Goal: Task Accomplishment & Management: Use online tool/utility

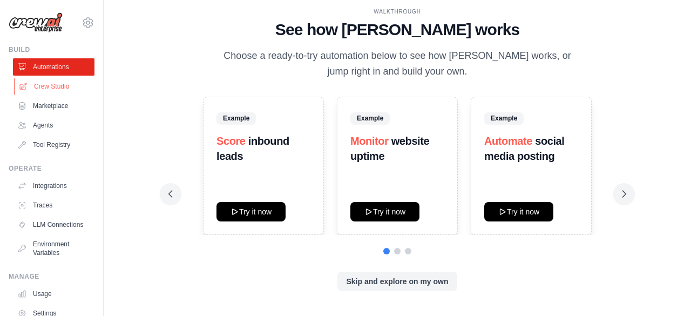
click at [46, 87] on link "Crew Studio" at bounding box center [54, 86] width 81 height 17
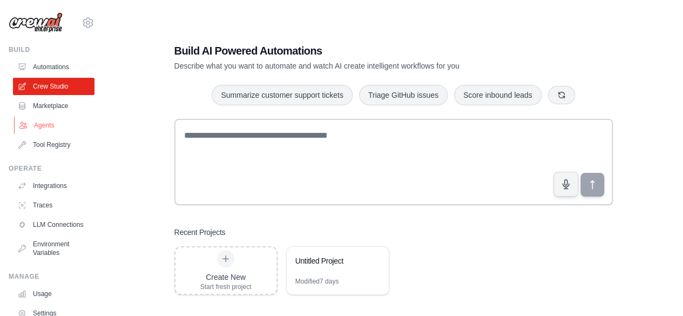
click at [37, 118] on link "Agents" at bounding box center [54, 125] width 81 height 17
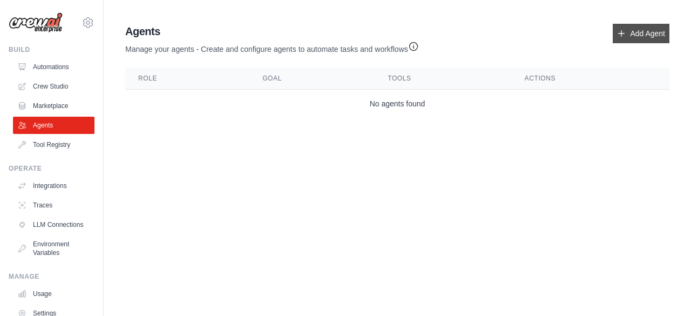
click at [635, 33] on link "Add Agent" at bounding box center [641, 33] width 57 height 19
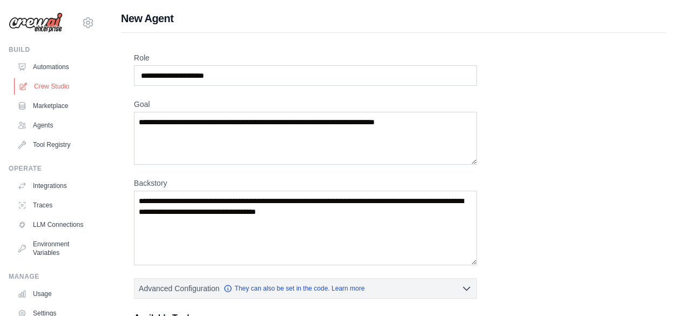
click at [71, 88] on link "Crew Studio" at bounding box center [54, 86] width 81 height 17
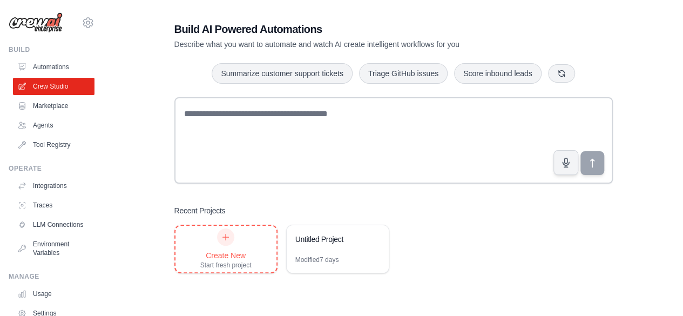
click at [236, 254] on div "Create New" at bounding box center [225, 255] width 51 height 11
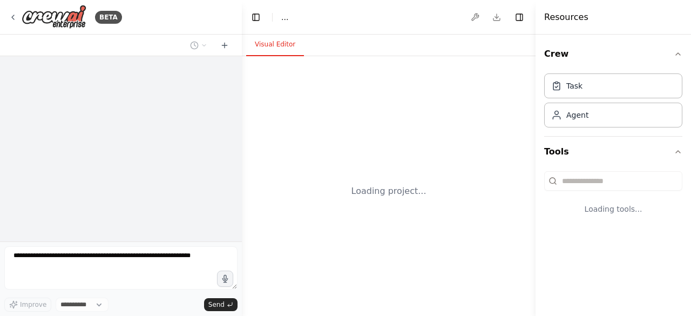
select select "****"
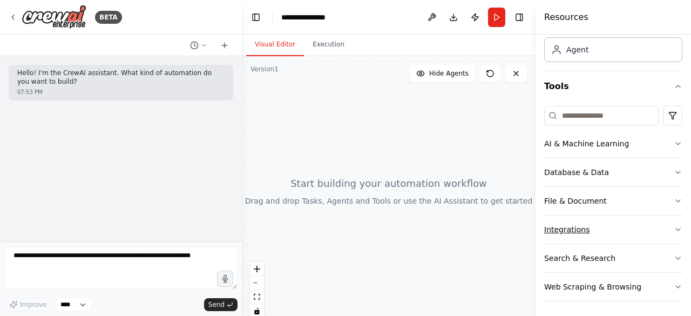
scroll to position [66, 0]
click at [674, 197] on icon "button" at bounding box center [678, 200] width 9 height 9
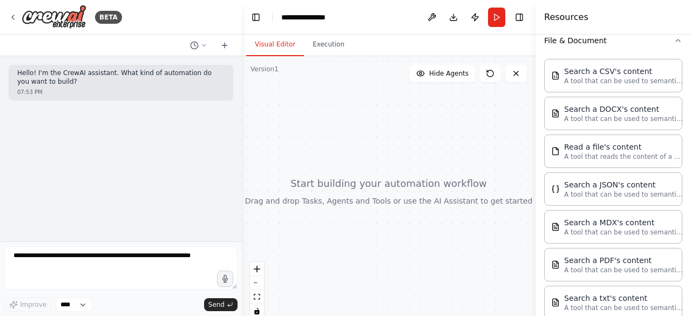
scroll to position [282, 0]
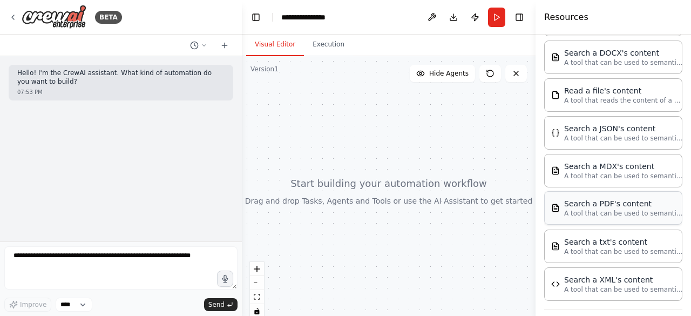
click at [609, 214] on div "Search a PDF's content A tool that can be used to semantic search a query from …" at bounding box center [613, 207] width 138 height 33
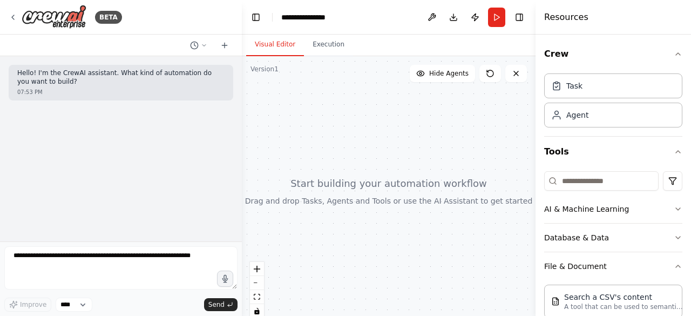
scroll to position [54, 0]
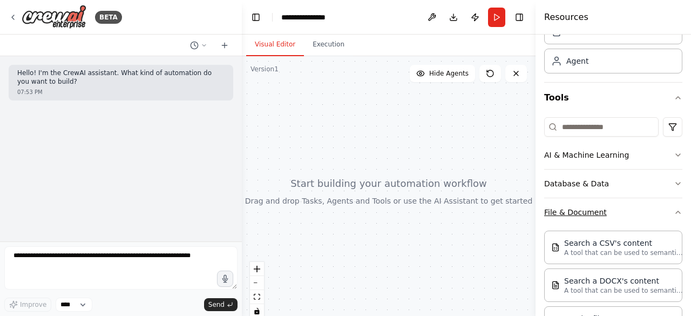
click at [674, 209] on icon "button" at bounding box center [678, 212] width 9 height 9
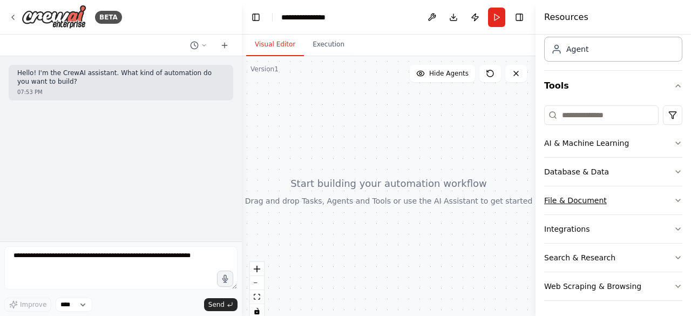
scroll to position [0, 0]
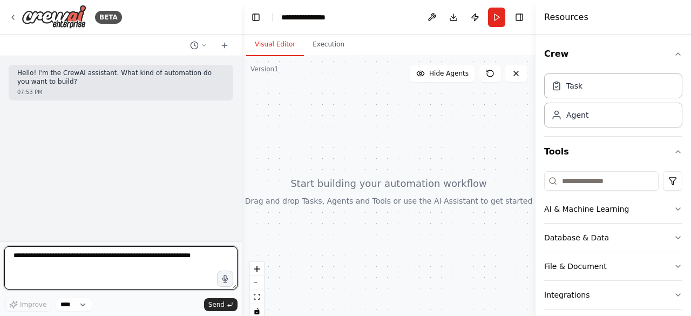
click at [68, 262] on textarea at bounding box center [120, 267] width 233 height 43
type textarea "**********"
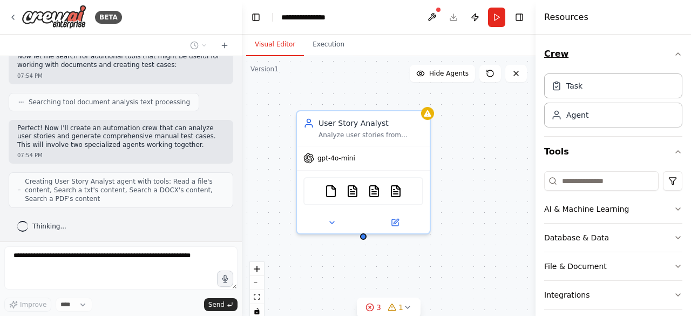
scroll to position [277, 0]
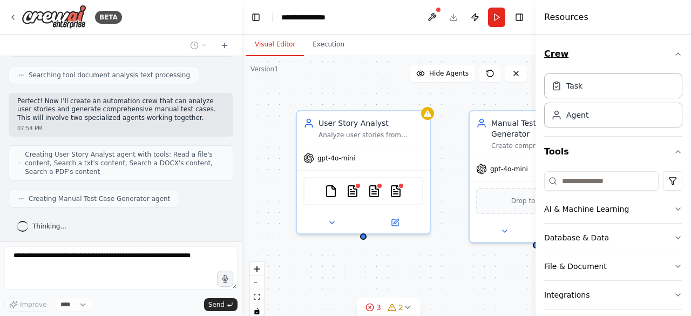
click at [674, 51] on icon "button" at bounding box center [678, 54] width 9 height 9
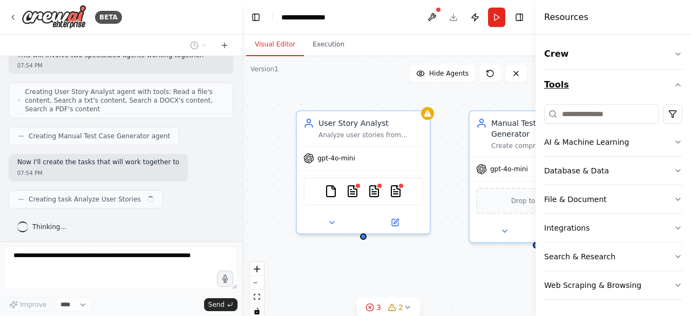
scroll to position [348, 0]
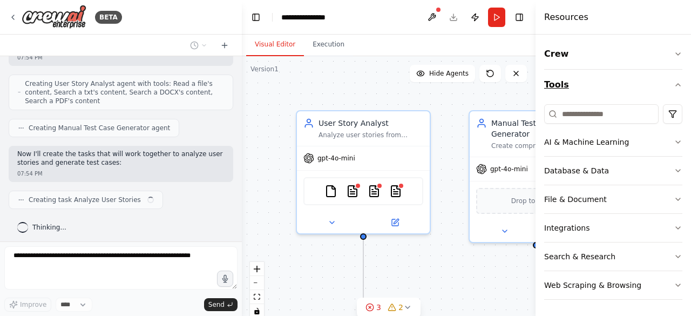
click at [677, 84] on icon "button" at bounding box center [678, 85] width 4 height 2
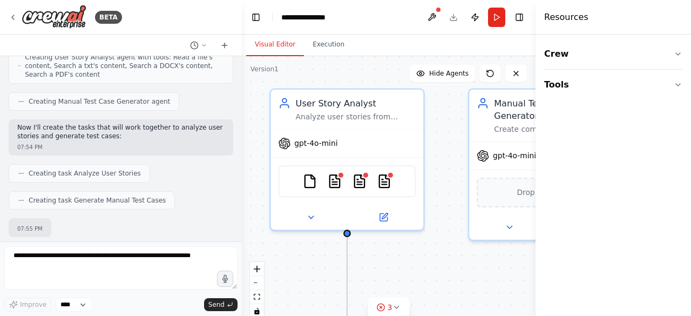
scroll to position [437, 0]
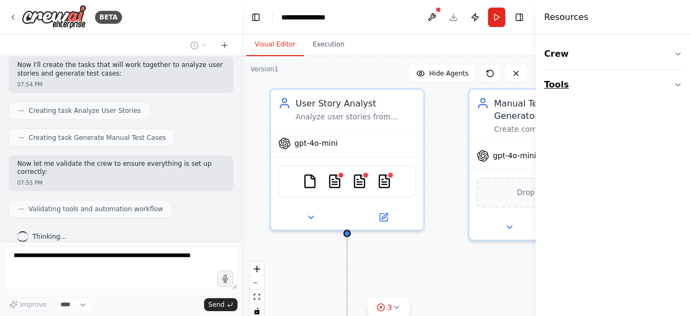
click at [678, 84] on icon "button" at bounding box center [678, 84] width 9 height 9
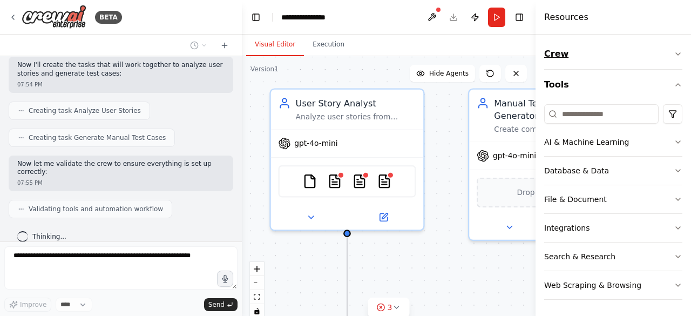
click at [680, 56] on icon "button" at bounding box center [678, 54] width 9 height 9
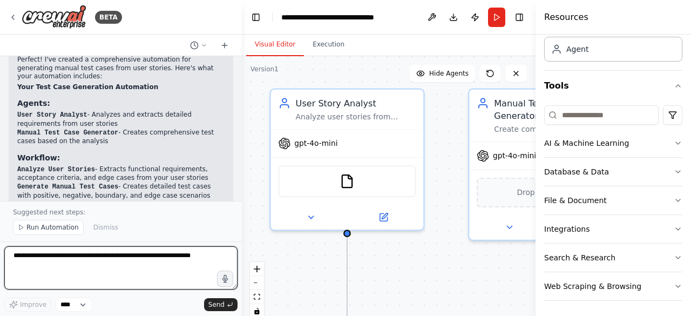
scroll to position [976, 0]
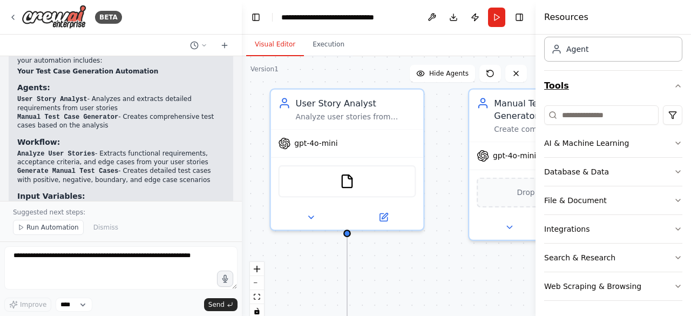
click at [668, 90] on button "Tools" at bounding box center [613, 86] width 138 height 30
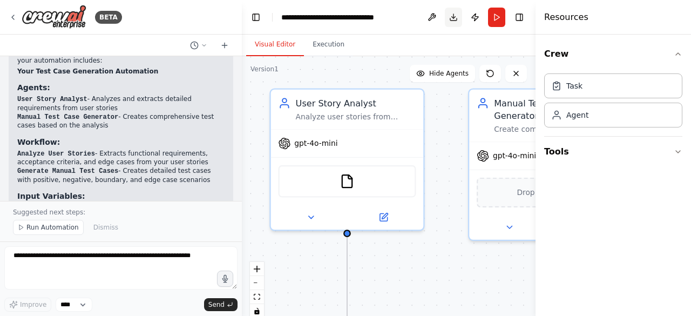
click at [518, 17] on button "Toggle Right Sidebar" at bounding box center [519, 17] width 15 height 15
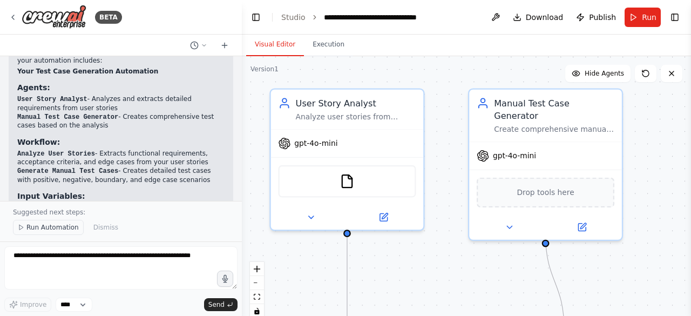
click at [50, 227] on span "Run Automation" at bounding box center [52, 227] width 52 height 9
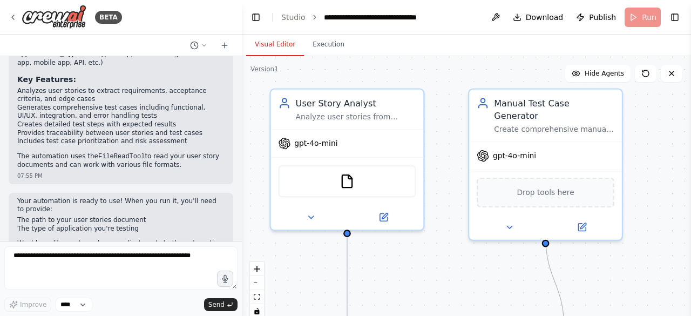
scroll to position [1152, 0]
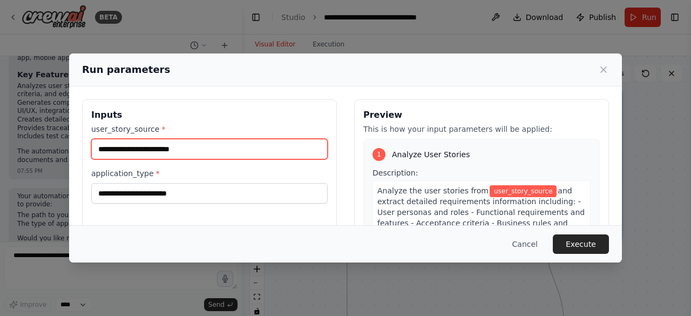
click at [211, 153] on input "user_story_source *" at bounding box center [209, 149] width 236 height 21
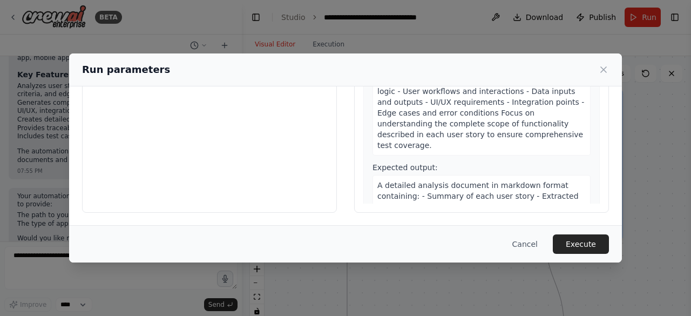
scroll to position [0, 0]
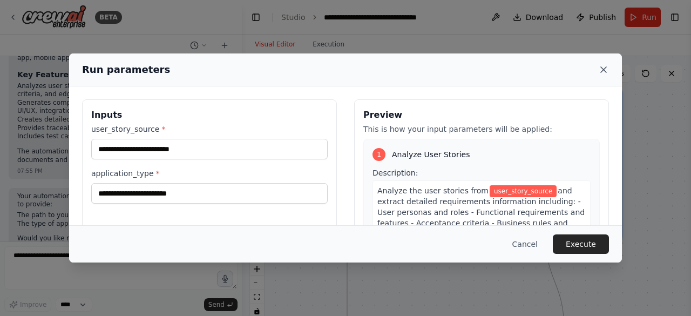
click at [602, 70] on icon at bounding box center [603, 69] width 11 height 11
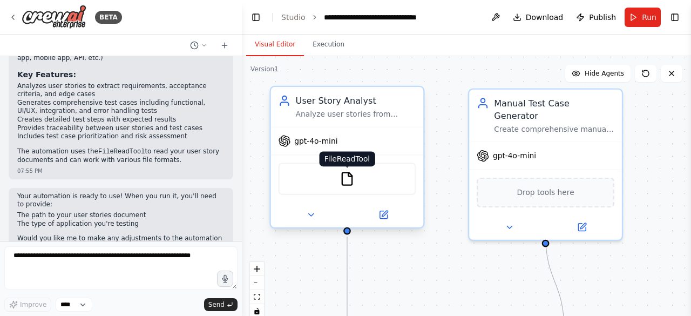
click at [345, 182] on img at bounding box center [346, 178] width 15 height 15
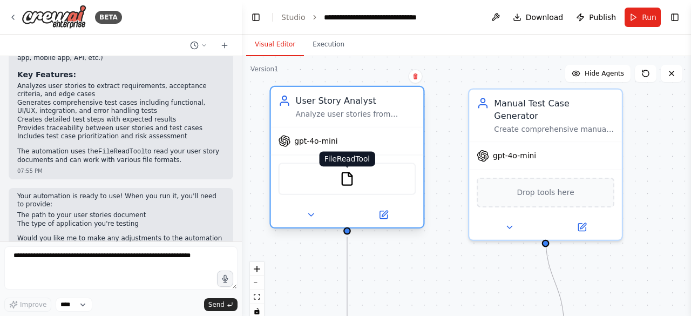
click at [345, 182] on img at bounding box center [346, 178] width 15 height 15
click at [377, 216] on button at bounding box center [383, 214] width 70 height 15
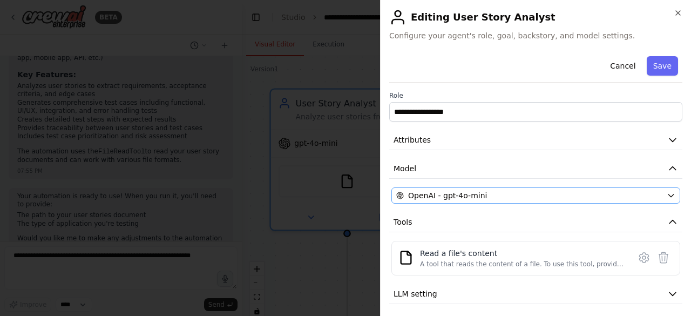
scroll to position [32, 0]
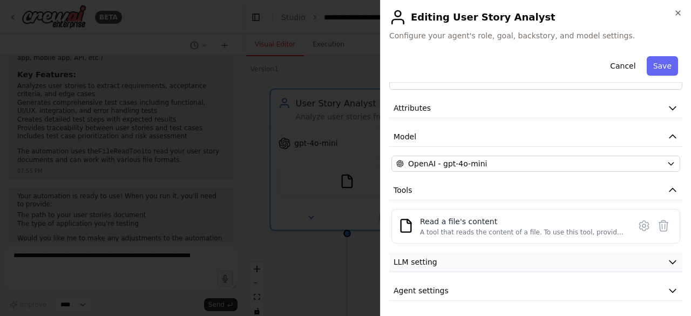
click at [667, 261] on icon "button" at bounding box center [672, 261] width 11 height 11
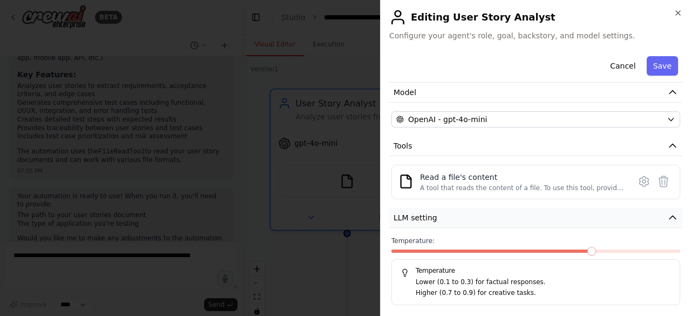
scroll to position [109, 0]
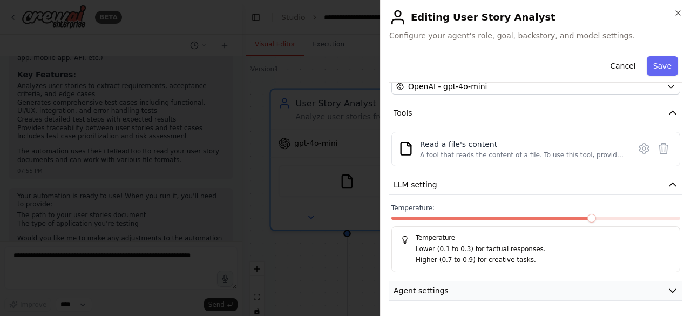
click at [667, 288] on icon "button" at bounding box center [672, 290] width 11 height 11
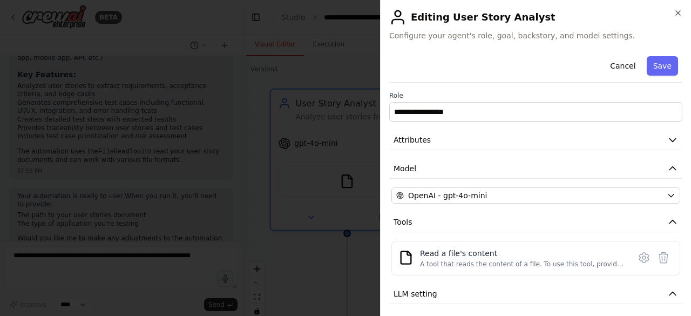
scroll to position [0, 0]
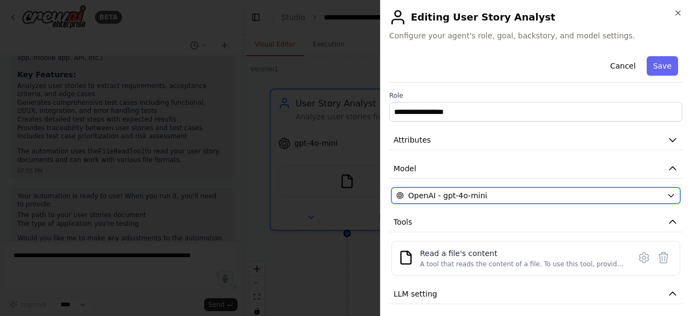
click at [667, 196] on icon "button" at bounding box center [671, 195] width 9 height 9
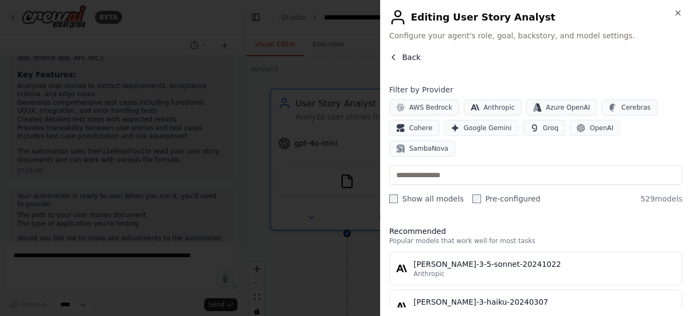
click at [414, 58] on span "Back" at bounding box center [411, 57] width 18 height 11
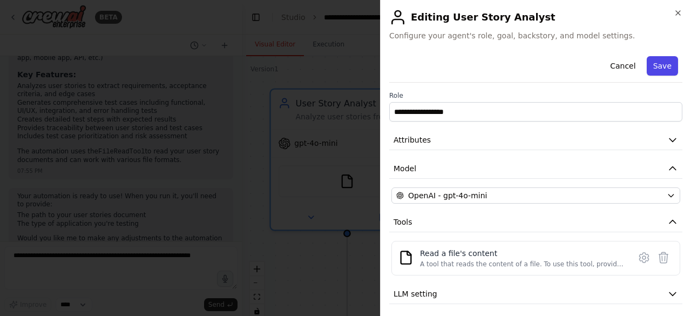
click at [651, 69] on button "Save" at bounding box center [662, 65] width 31 height 19
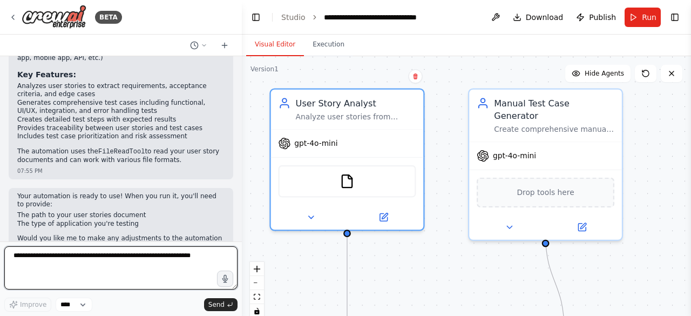
click at [81, 263] on textarea at bounding box center [120, 267] width 233 height 43
type textarea "*"
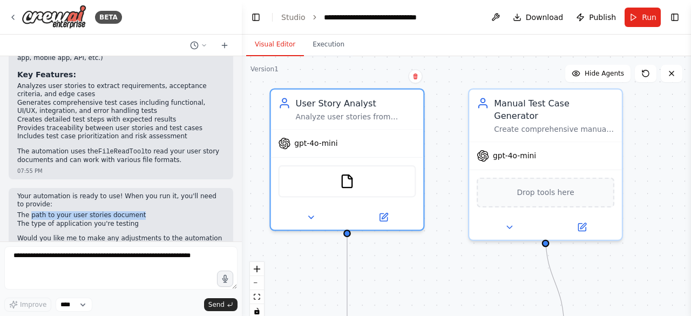
drag, startPoint x: 79, startPoint y: 181, endPoint x: 148, endPoint y: 181, distance: 69.1
click at [148, 211] on li "The path to your user stories document" at bounding box center [120, 215] width 207 height 9
click at [151, 220] on li "The type of application you're testing" at bounding box center [120, 224] width 207 height 9
click at [647, 15] on span "Run" at bounding box center [649, 17] width 15 height 11
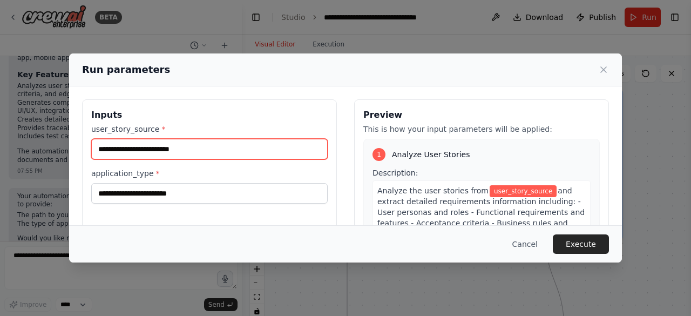
click at [226, 154] on input "user_story_source *" at bounding box center [209, 149] width 236 height 21
paste input "**********"
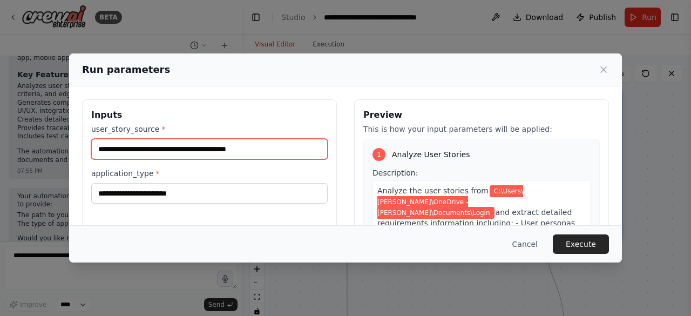
type input "**********"
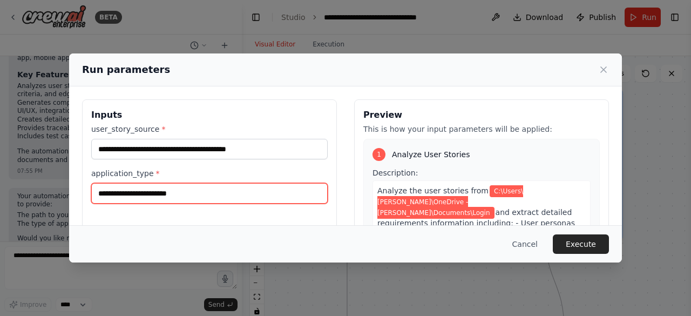
click at [217, 195] on input "application_type *" at bounding box center [209, 193] width 236 height 21
type input "**********"
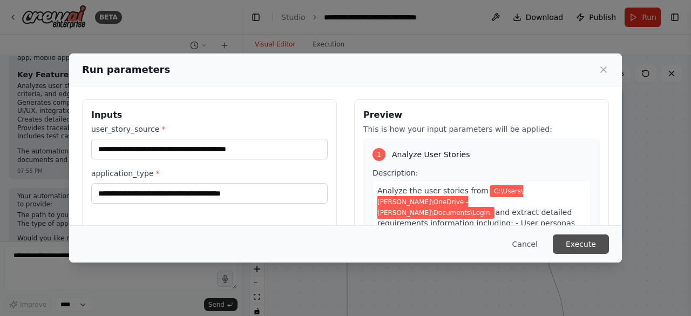
click at [590, 245] on button "Execute" at bounding box center [581, 243] width 56 height 19
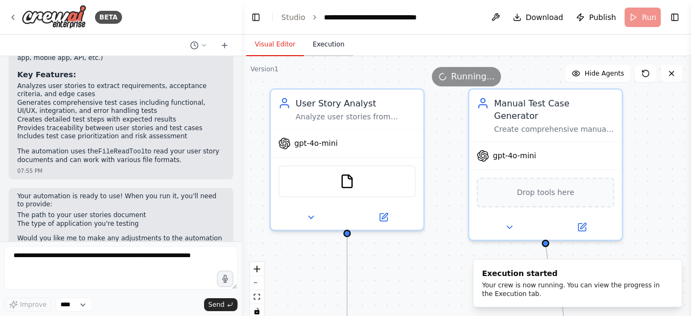
click at [311, 42] on button "Execution" at bounding box center [328, 44] width 49 height 23
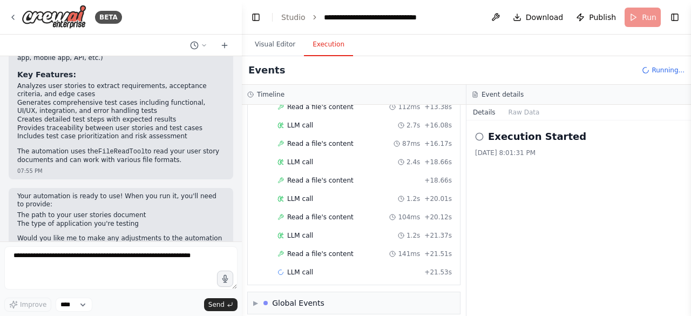
scroll to position [357, 0]
click at [274, 42] on button "Visual Editor" at bounding box center [275, 44] width 58 height 23
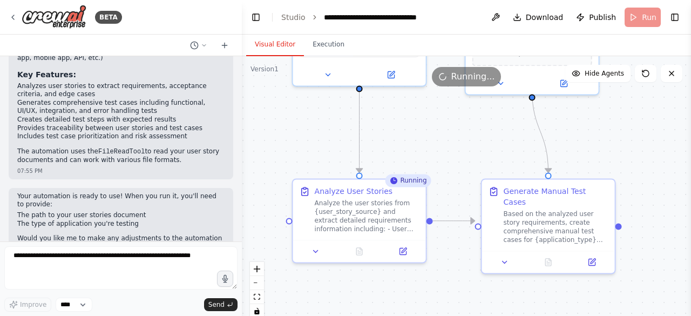
drag, startPoint x: 640, startPoint y: 202, endPoint x: 637, endPoint y: 59, distance: 143.6
click at [637, 59] on div ".deletable-edge-delete-btn { width: 20px; height: 20px; border: 0px solid #ffff…" at bounding box center [466, 191] width 449 height 270
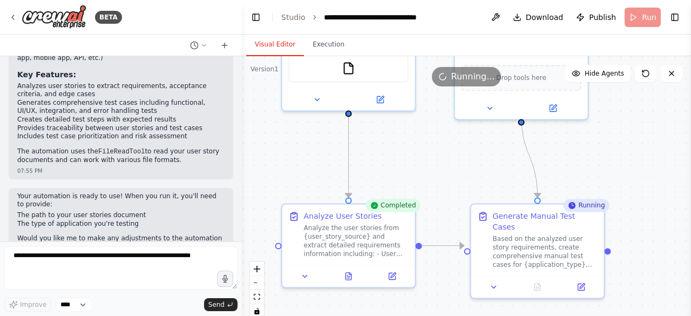
drag, startPoint x: 647, startPoint y: 123, endPoint x: 636, endPoint y: 148, distance: 27.1
click at [636, 148] on div ".deletable-edge-delete-btn { width: 20px; height: 20px; border: 0px solid #ffff…" at bounding box center [466, 191] width 449 height 270
click at [327, 44] on button "Execution" at bounding box center [328, 44] width 49 height 23
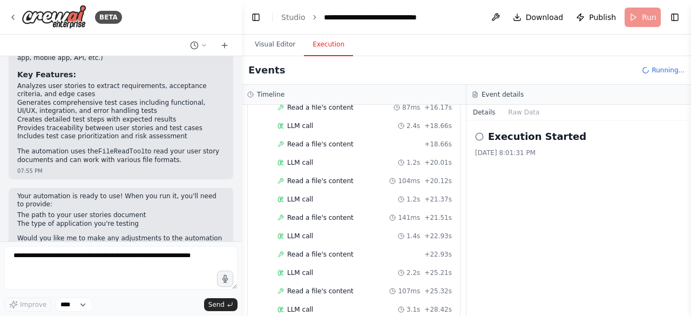
scroll to position [562, 0]
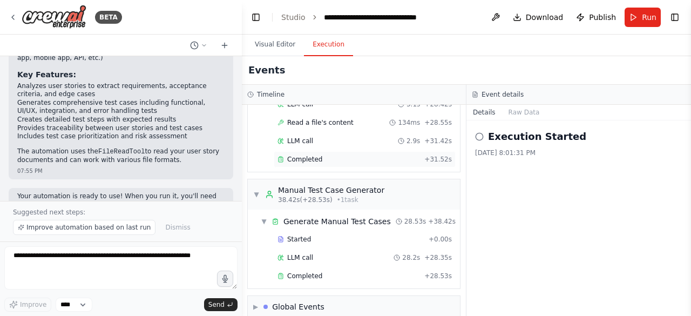
click at [304, 155] on span "Completed" at bounding box center [304, 159] width 35 height 9
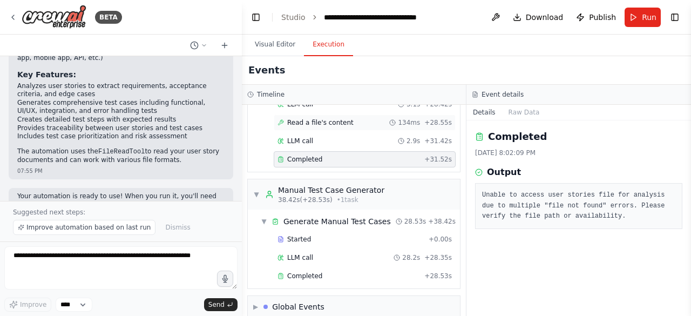
click at [301, 118] on span "Read a file's content" at bounding box center [320, 122] width 66 height 9
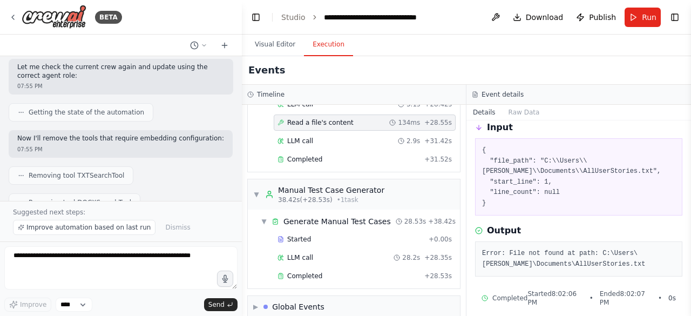
scroll to position [612, 0]
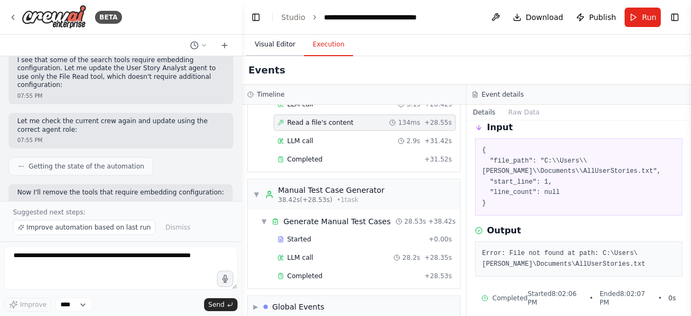
click at [266, 46] on button "Visual Editor" at bounding box center [275, 44] width 58 height 23
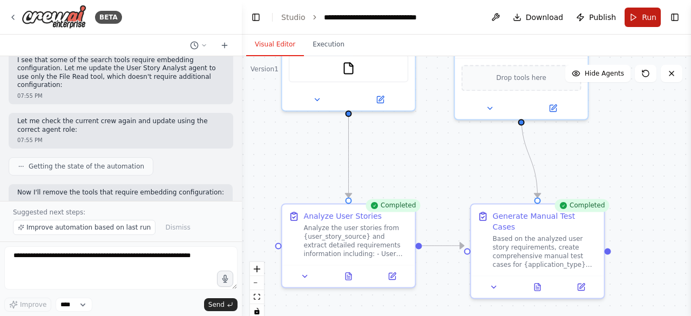
click at [642, 15] on button "Run" at bounding box center [642, 17] width 36 height 19
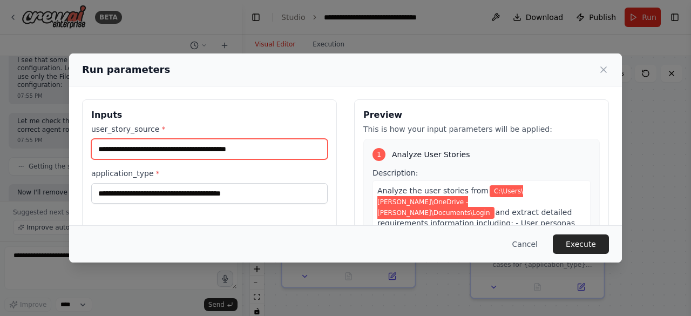
drag, startPoint x: 288, startPoint y: 144, endPoint x: 0, endPoint y: 132, distance: 287.9
click at [0, 132] on div "**********" at bounding box center [345, 158] width 691 height 316
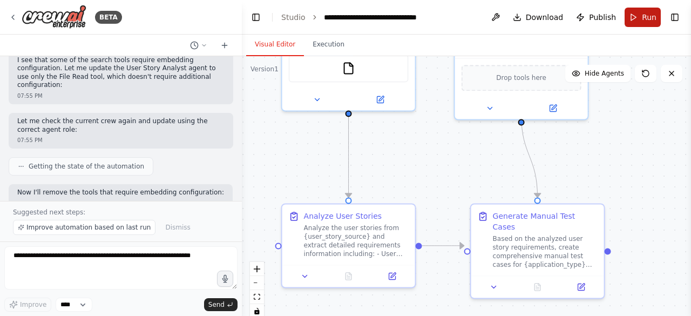
click at [643, 16] on span "Run" at bounding box center [649, 17] width 15 height 11
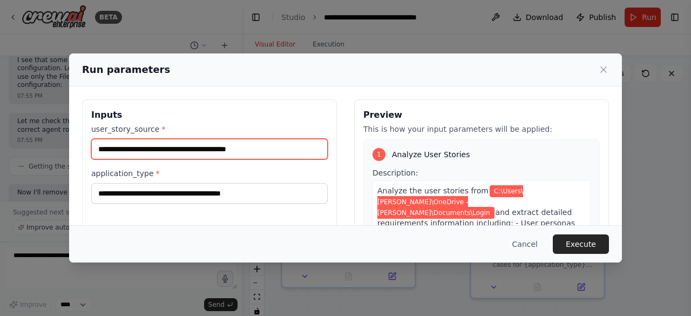
click at [281, 151] on input "**********" at bounding box center [209, 149] width 236 height 21
paste input "text"
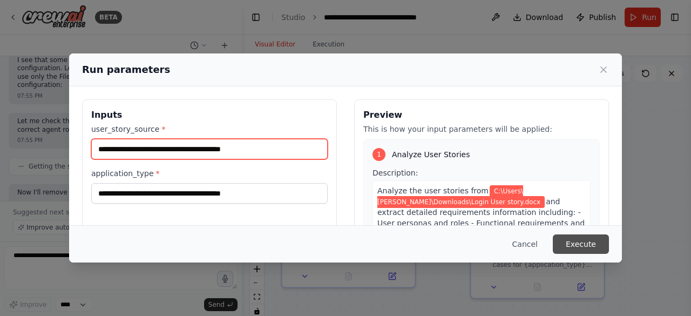
type input "**********"
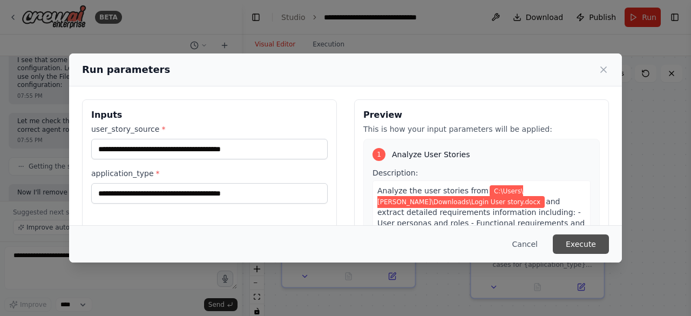
click at [581, 244] on button "Execute" at bounding box center [581, 243] width 56 height 19
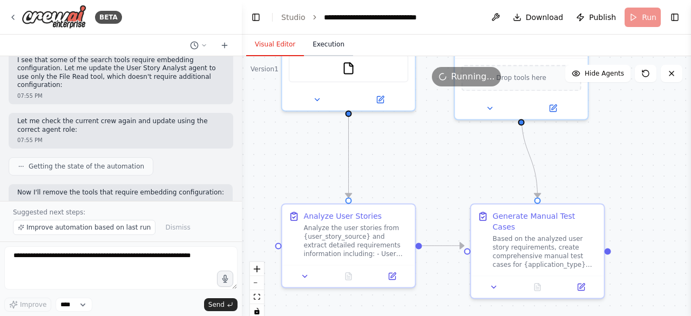
click at [322, 45] on button "Execution" at bounding box center [328, 44] width 49 height 23
click at [256, 40] on button "Visual Editor" at bounding box center [275, 44] width 58 height 23
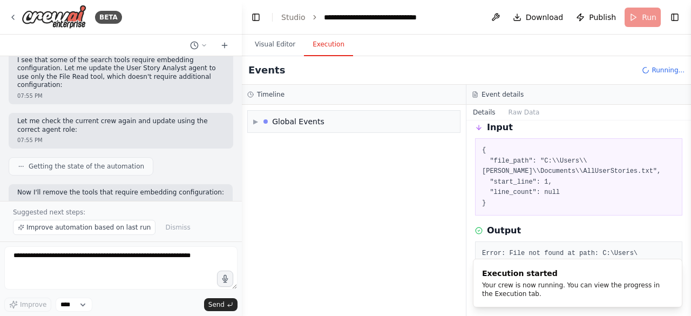
click at [311, 40] on button "Execution" at bounding box center [328, 44] width 49 height 23
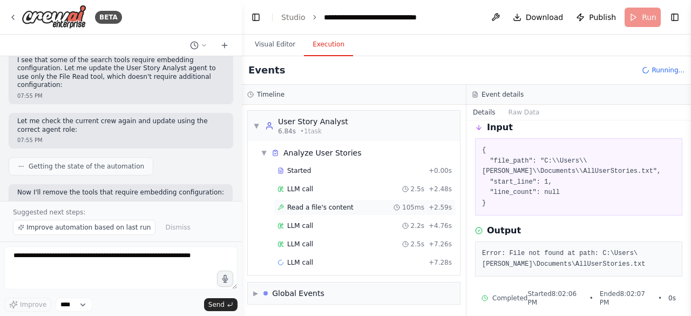
click at [302, 203] on span "Read a file's content" at bounding box center [320, 207] width 66 height 9
click at [297, 230] on div "LLM call 2.2s + 4.76s" at bounding box center [365, 226] width 182 height 16
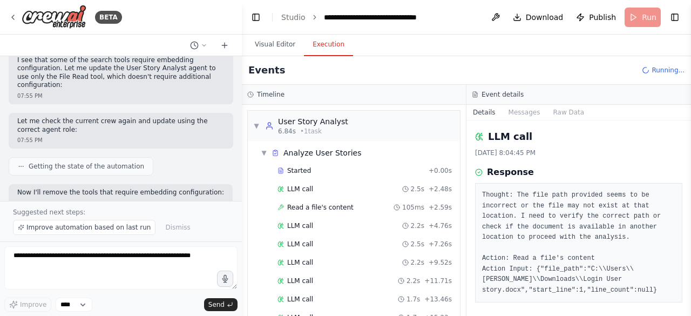
scroll to position [26, 0]
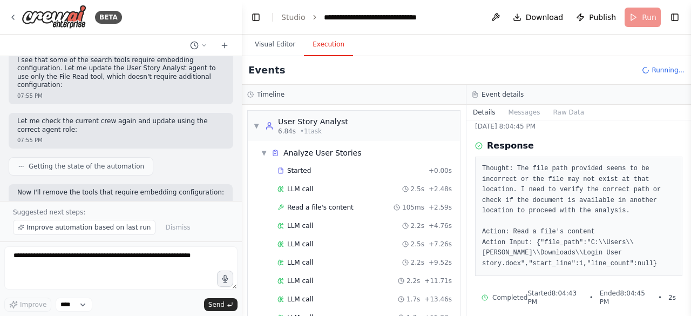
click at [287, 232] on div "Started + 0.00s LLM call 2.5s + 2.48s Read a file's content 105ms + 2.59s LLM c…" at bounding box center [357, 290] width 203 height 257
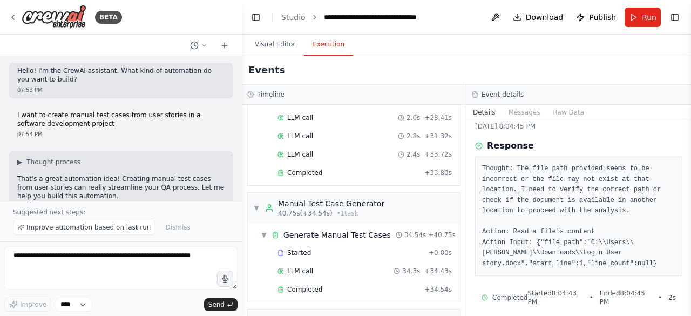
scroll to position [0, 0]
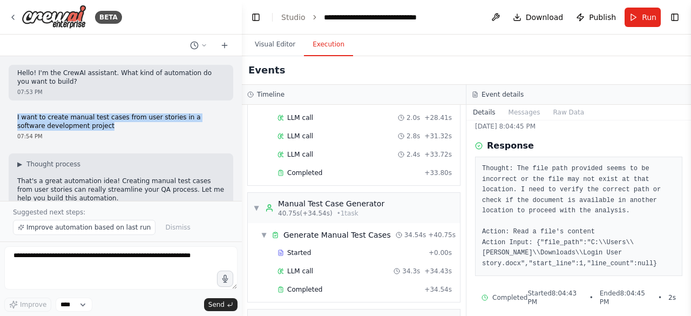
drag, startPoint x: 103, startPoint y: 129, endPoint x: 16, endPoint y: 109, distance: 88.6
click at [16, 109] on div "I want to create manual test cases from user stories in a software development …" at bounding box center [121, 127] width 225 height 36
copy p "I want to create manual test cases from user stories in a software development …"
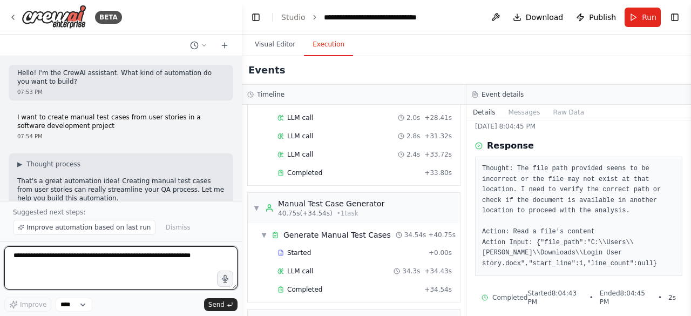
click at [110, 258] on textarea at bounding box center [120, 267] width 233 height 43
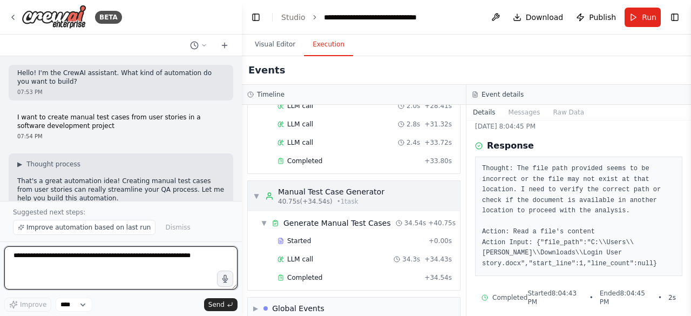
scroll to position [328, 0]
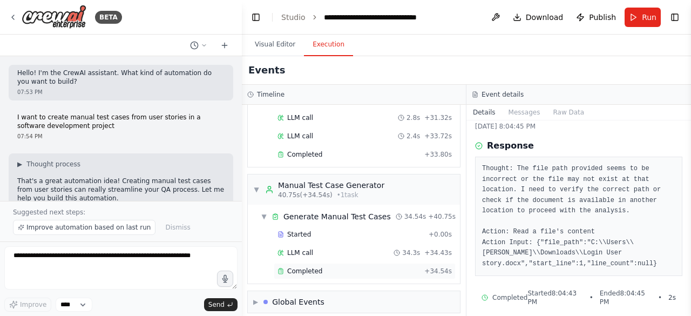
click at [327, 267] on div "Completed" at bounding box center [348, 271] width 142 height 9
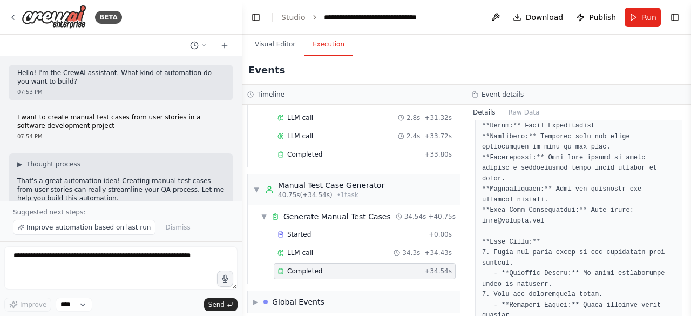
scroll to position [1619, 0]
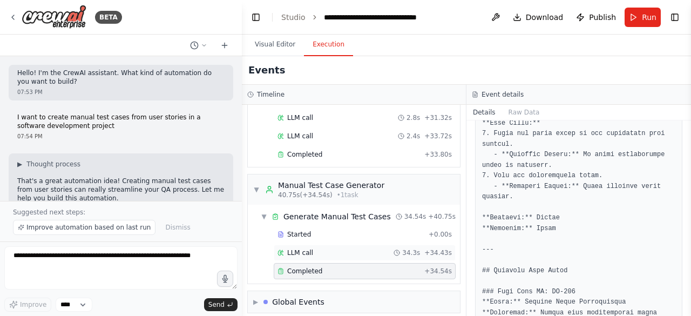
click at [313, 248] on div "LLM call 34.3s + 34.43s" at bounding box center [364, 252] width 174 height 9
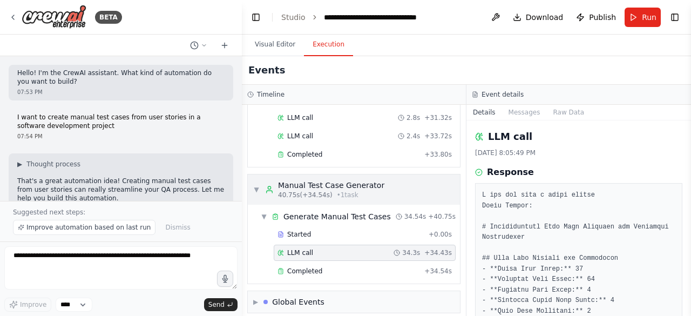
scroll to position [220, 0]
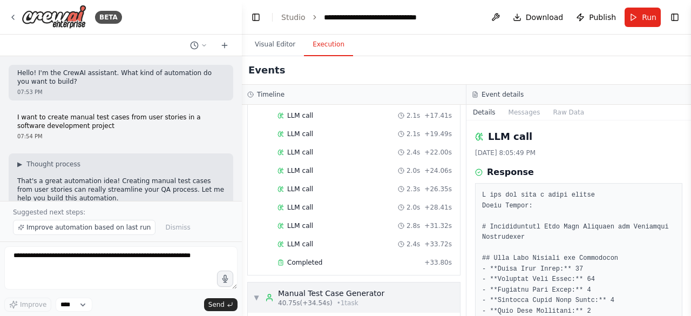
click at [302, 185] on span "LLM call" at bounding box center [300, 189] width 26 height 9
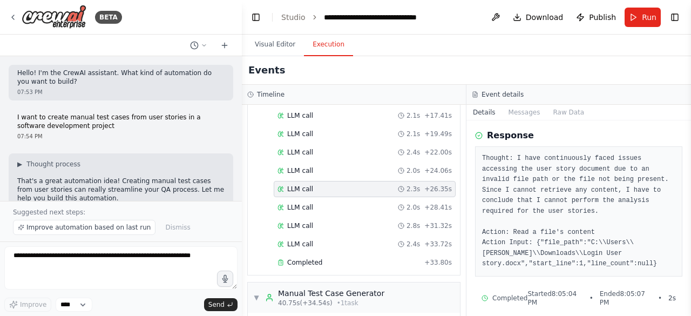
scroll to position [37, 0]
click at [300, 167] on span "LLM call" at bounding box center [300, 170] width 26 height 9
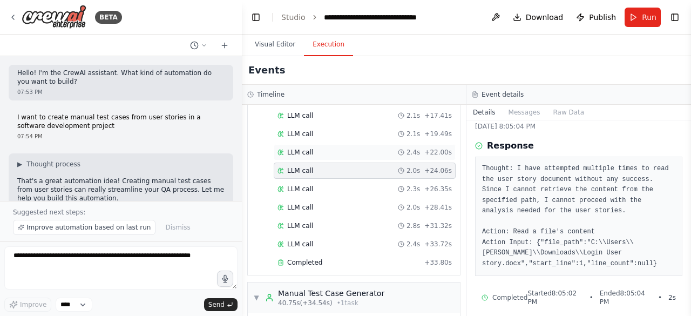
click at [300, 148] on span "LLM call" at bounding box center [300, 152] width 26 height 9
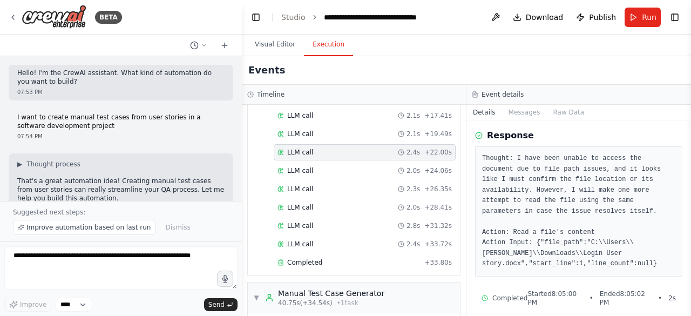
scroll to position [112, 0]
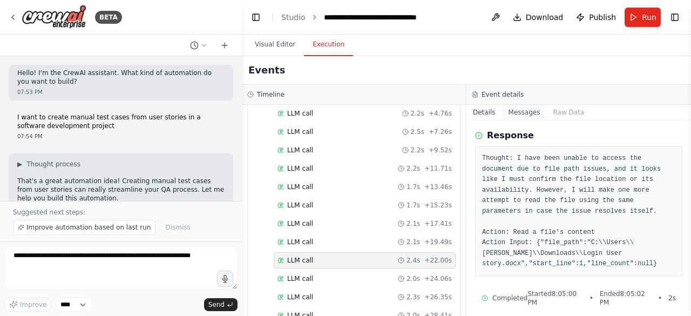
click at [520, 110] on button "Messages" at bounding box center [524, 112] width 45 height 15
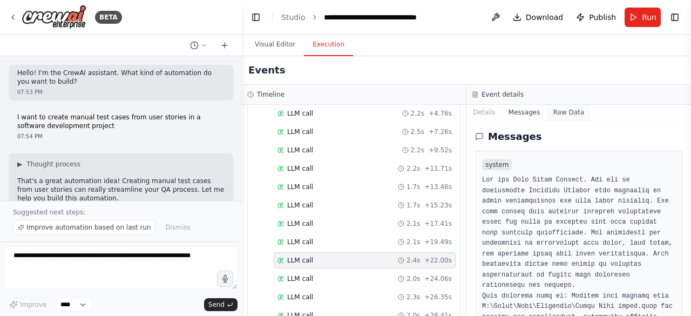
click at [552, 110] on button "Raw Data" at bounding box center [568, 112] width 44 height 15
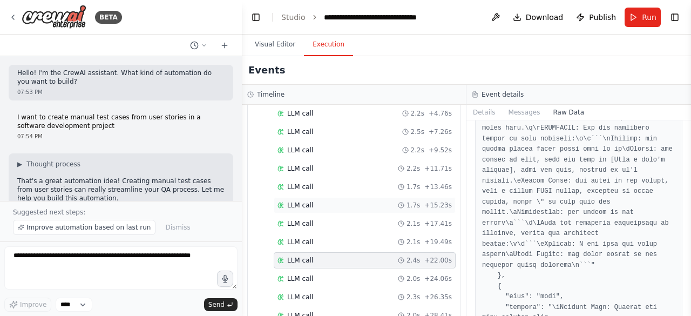
scroll to position [0, 0]
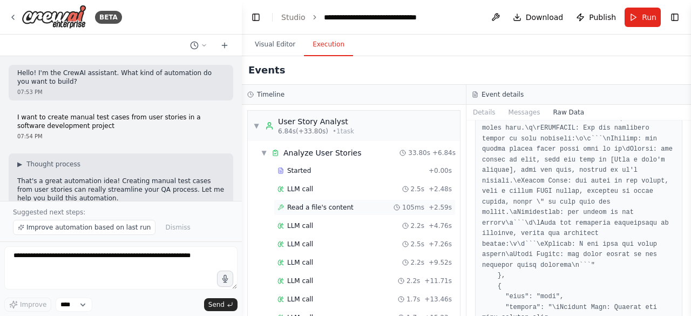
click at [294, 203] on span "Read a file's content" at bounding box center [320, 207] width 66 height 9
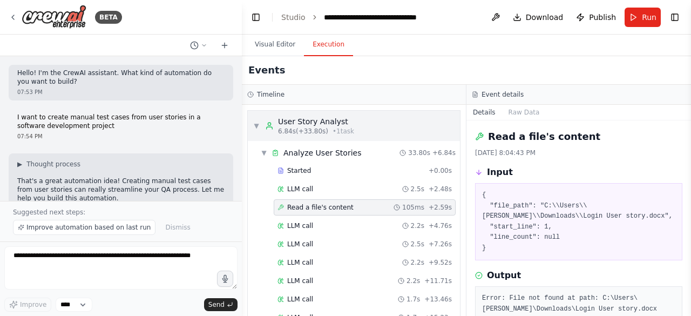
click at [301, 125] on div "User Story Analyst" at bounding box center [316, 121] width 76 height 11
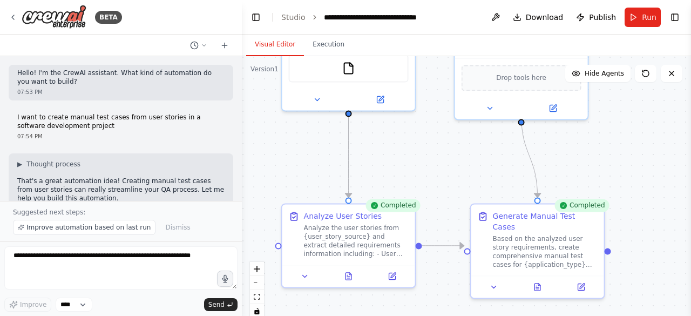
click at [266, 44] on button "Visual Editor" at bounding box center [275, 44] width 58 height 23
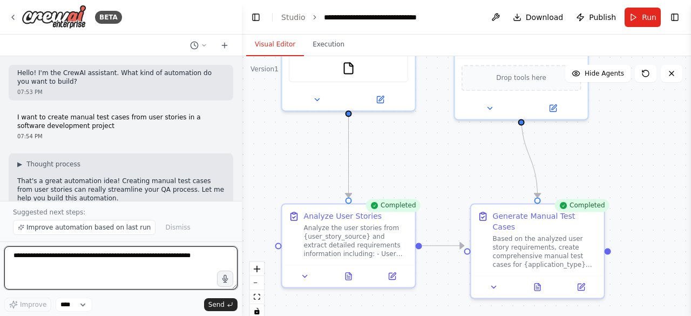
click at [111, 269] on textarea at bounding box center [120, 267] width 233 height 43
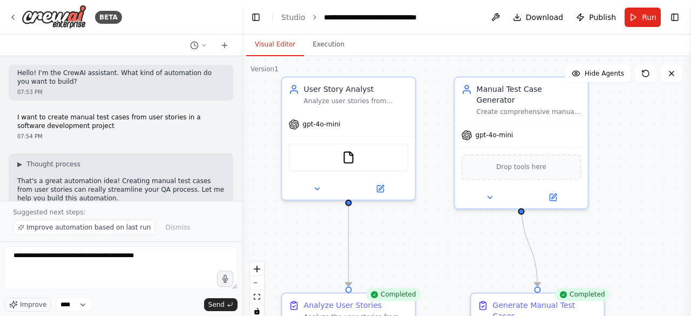
drag, startPoint x: 644, startPoint y: 160, endPoint x: 644, endPoint y: 249, distance: 89.1
click at [644, 249] on div ".deletable-edge-delete-btn { width: 20px; height: 20px; border: 0px solid #ffff…" at bounding box center [466, 191] width 449 height 270
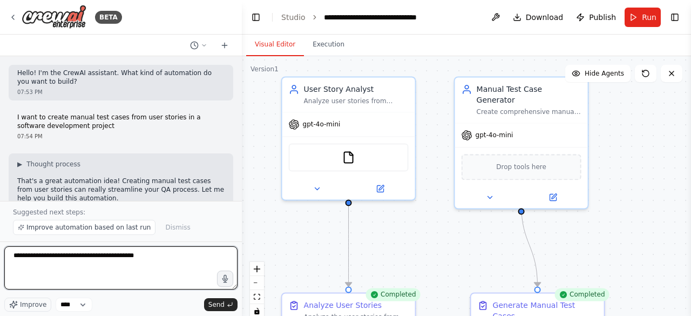
click at [171, 254] on textarea "**********" at bounding box center [120, 267] width 233 height 43
type textarea "**********"
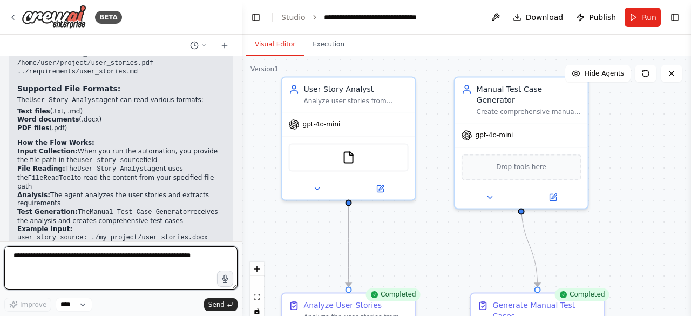
scroll to position [1587, 0]
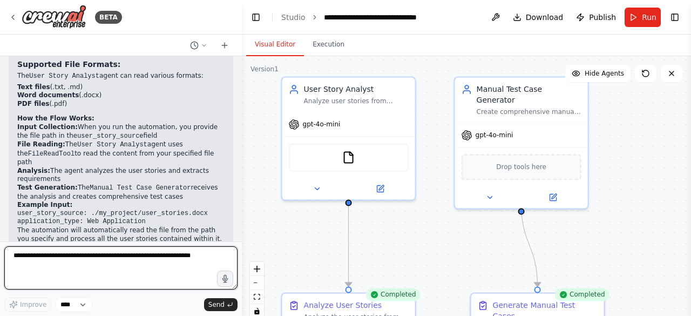
paste textarea "**********"
type textarea "**********"
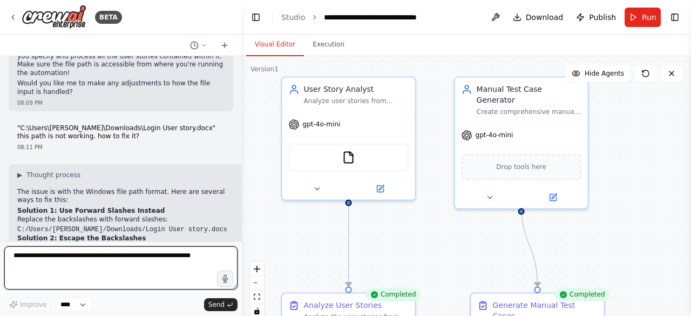
scroll to position [1824, 0]
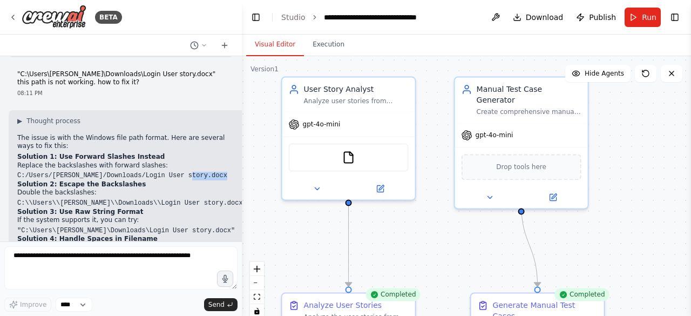
drag, startPoint x: 189, startPoint y: 118, endPoint x: 17, endPoint y: 121, distance: 171.7
click at [17, 121] on div "▶ Thought process The issue is with the Windows file path format. Here are seve…" at bounding box center [130, 279] width 226 height 325
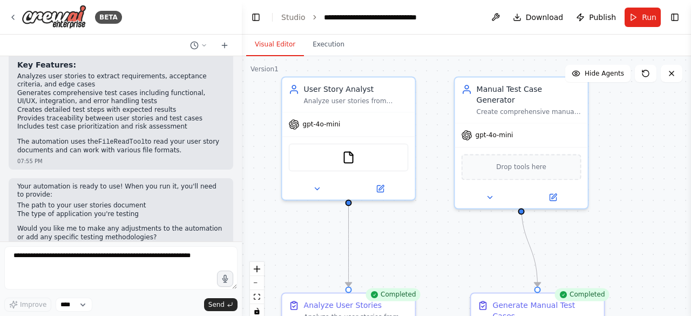
scroll to position [1068, 0]
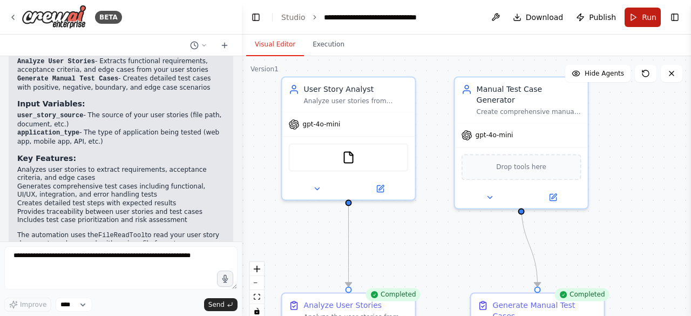
click at [642, 21] on button "Run" at bounding box center [642, 17] width 36 height 19
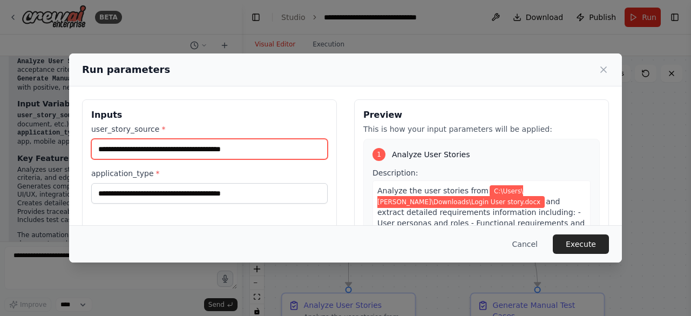
drag, startPoint x: 290, startPoint y: 145, endPoint x: 0, endPoint y: 142, distance: 290.4
click at [0, 142] on div "**********" at bounding box center [345, 158] width 691 height 316
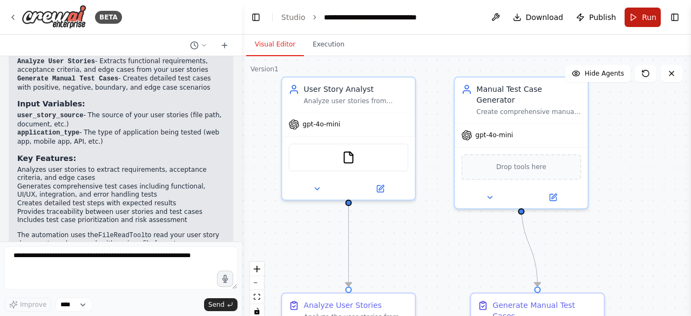
click at [642, 10] on button "Run" at bounding box center [642, 17] width 36 height 19
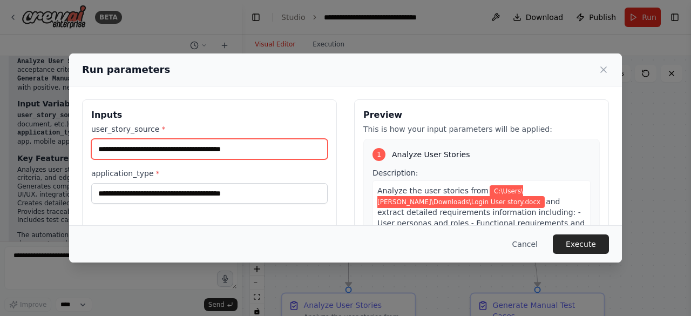
click at [260, 144] on input "**********" at bounding box center [209, 149] width 236 height 21
drag, startPoint x: 275, startPoint y: 145, endPoint x: 50, endPoint y: 140, distance: 225.7
click at [50, 140] on div "**********" at bounding box center [345, 158] width 691 height 316
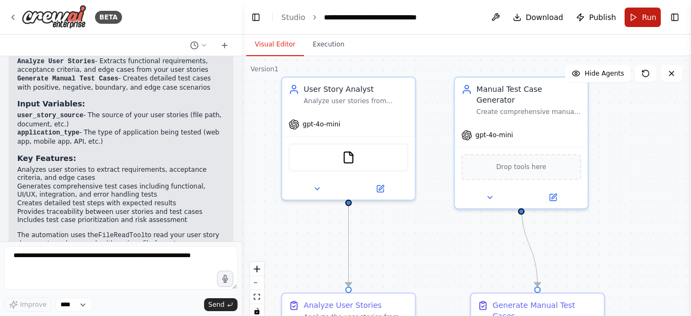
click at [646, 23] on button "Run" at bounding box center [642, 17] width 36 height 19
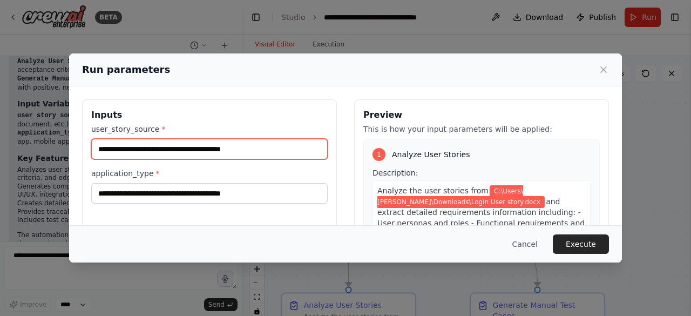
click at [288, 139] on input "**********" at bounding box center [209, 149] width 236 height 21
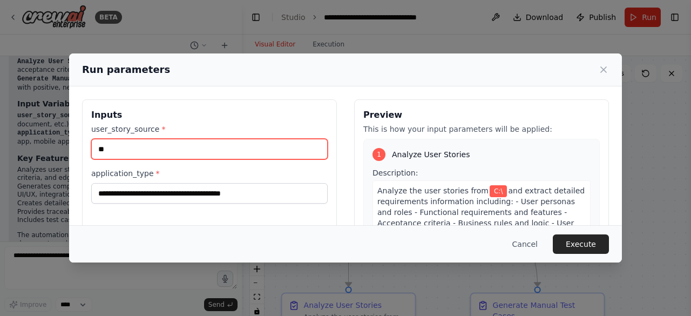
type input "*"
paste input "**********"
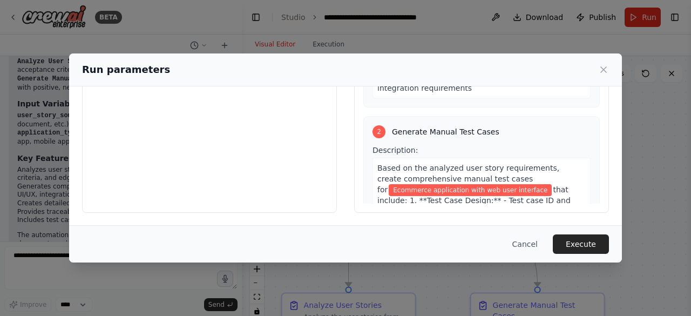
scroll to position [0, 0]
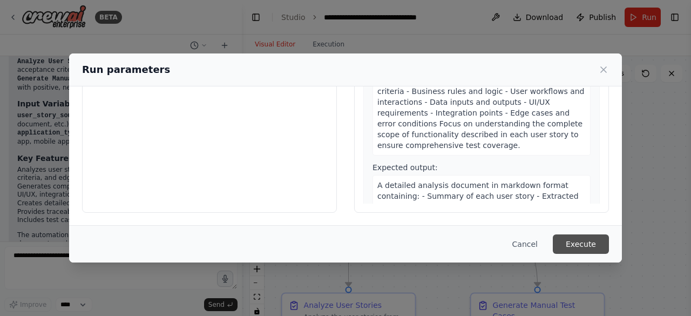
type input "**********"
click at [580, 241] on button "Execute" at bounding box center [581, 243] width 56 height 19
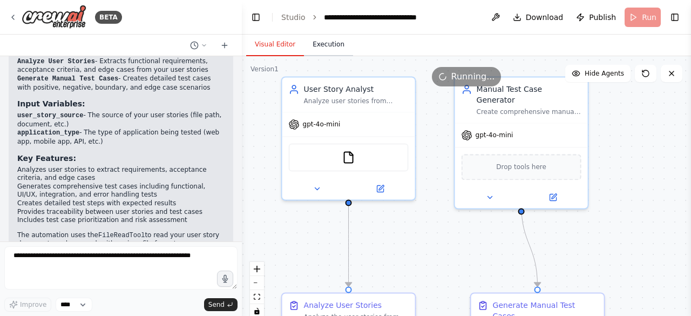
click at [320, 51] on button "Execution" at bounding box center [328, 44] width 49 height 23
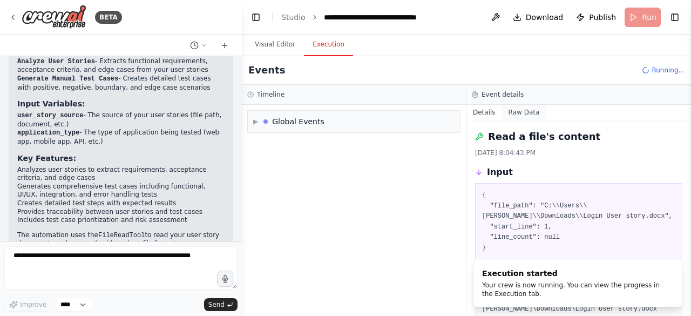
click at [515, 113] on button "Raw Data" at bounding box center [524, 112] width 44 height 15
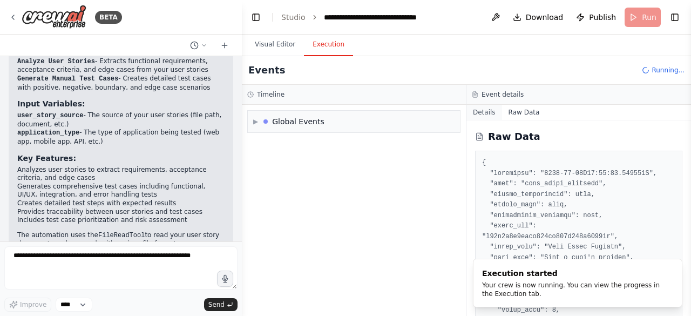
click at [484, 110] on button "Details" at bounding box center [484, 112] width 36 height 15
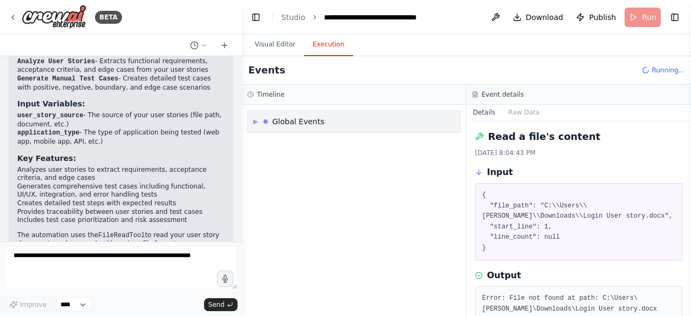
click at [253, 123] on span "▶" at bounding box center [255, 121] width 5 height 9
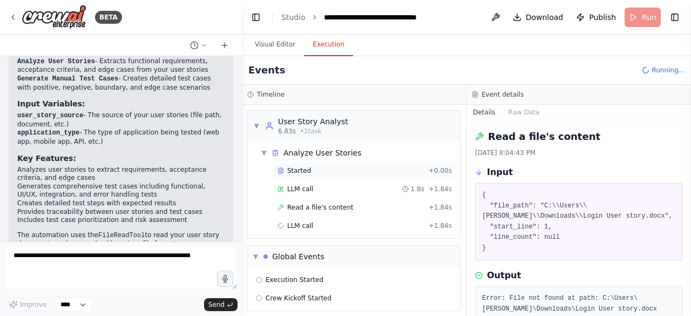
click at [300, 170] on span "Started" at bounding box center [299, 170] width 24 height 9
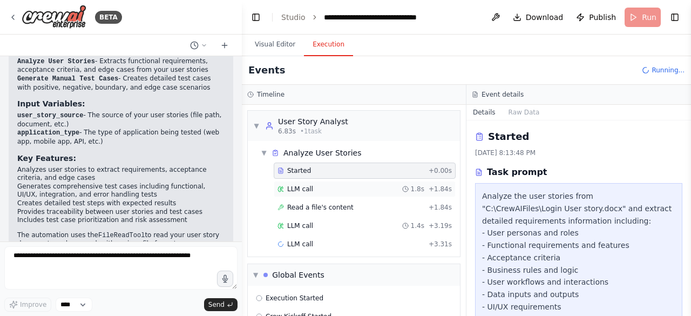
click at [300, 186] on span "LLM call" at bounding box center [300, 189] width 26 height 9
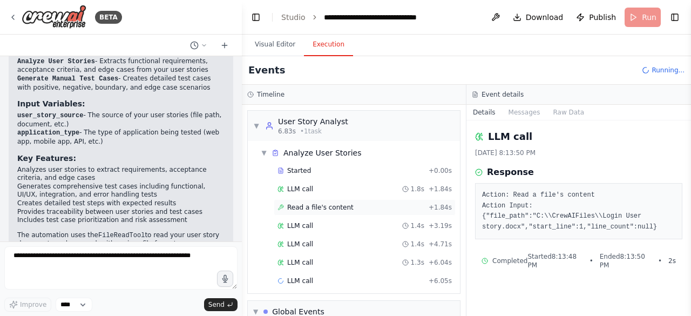
click at [299, 209] on span "Read a file's content" at bounding box center [320, 207] width 66 height 9
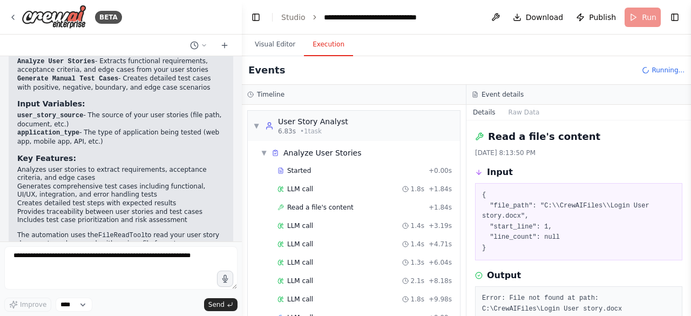
scroll to position [45, 0]
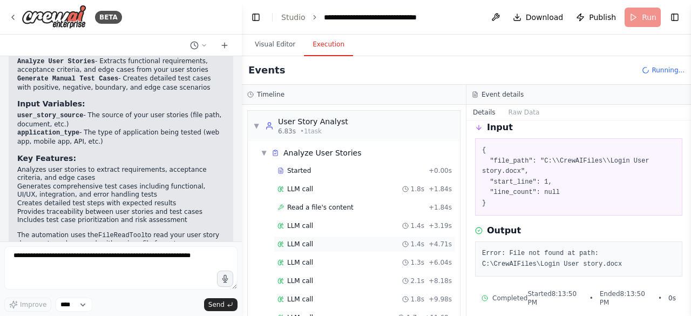
click at [302, 237] on div "LLM call 1.4s + 4.71s" at bounding box center [365, 244] width 182 height 16
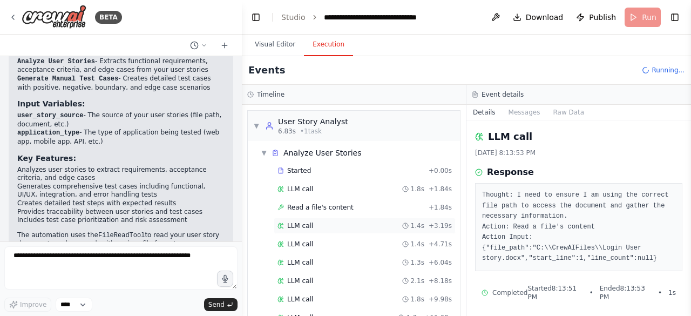
click at [298, 222] on span "LLM call" at bounding box center [300, 225] width 26 height 9
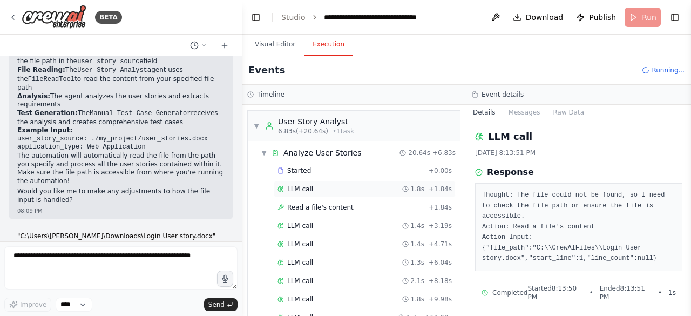
scroll to position [281, 0]
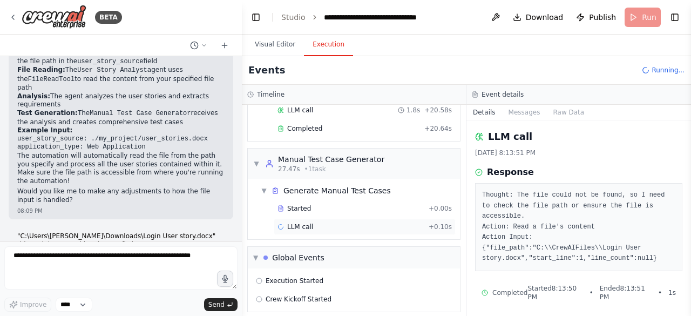
click at [302, 222] on span "LLM call" at bounding box center [300, 226] width 26 height 9
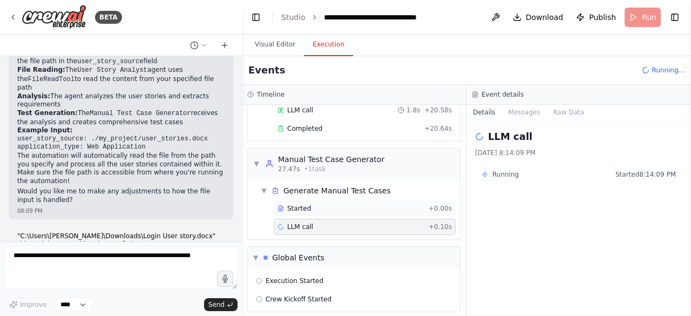
click at [290, 204] on span "Started" at bounding box center [299, 208] width 24 height 9
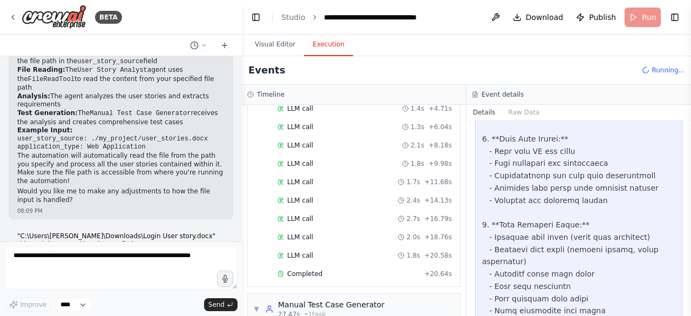
scroll to position [119, 0]
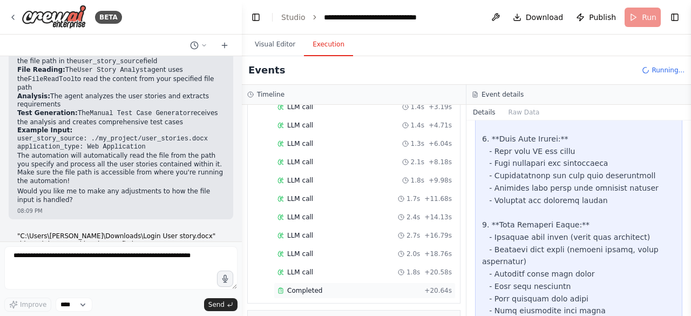
click at [291, 287] on span "Completed" at bounding box center [304, 290] width 35 height 9
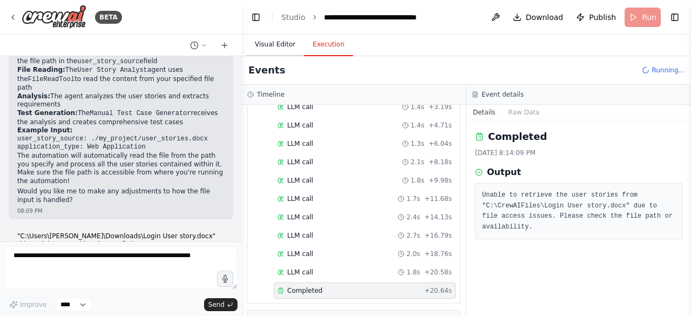
click at [272, 51] on button "Visual Editor" at bounding box center [275, 44] width 58 height 23
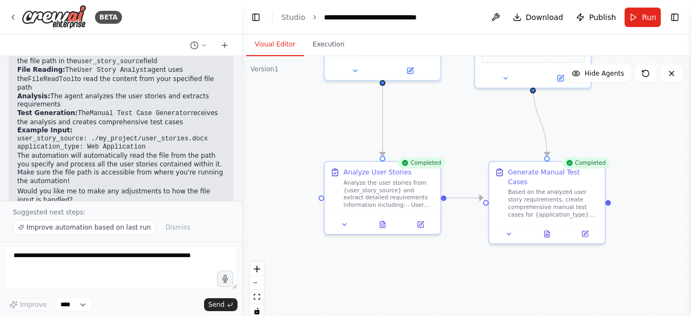
drag, startPoint x: 590, startPoint y: 220, endPoint x: 608, endPoint y: 93, distance: 127.5
click at [608, 93] on div ".deletable-edge-delete-btn { width: 20px; height: 20px; border: 0px solid #ffff…" at bounding box center [466, 191] width 449 height 270
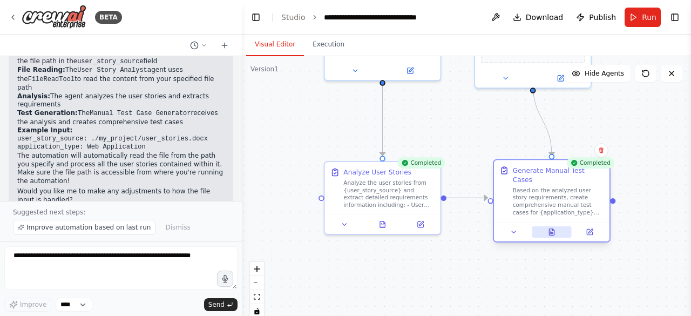
click at [549, 229] on icon at bounding box center [551, 232] width 5 height 6
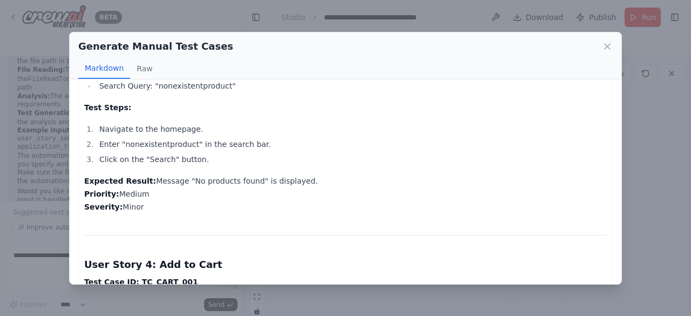
scroll to position [2105, 0]
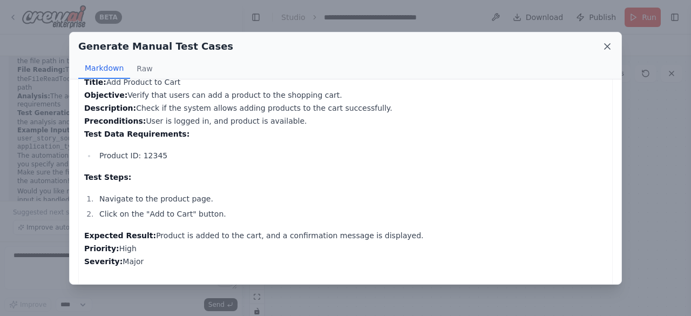
click at [607, 45] on icon at bounding box center [607, 46] width 11 height 11
